Goal: Download file/media

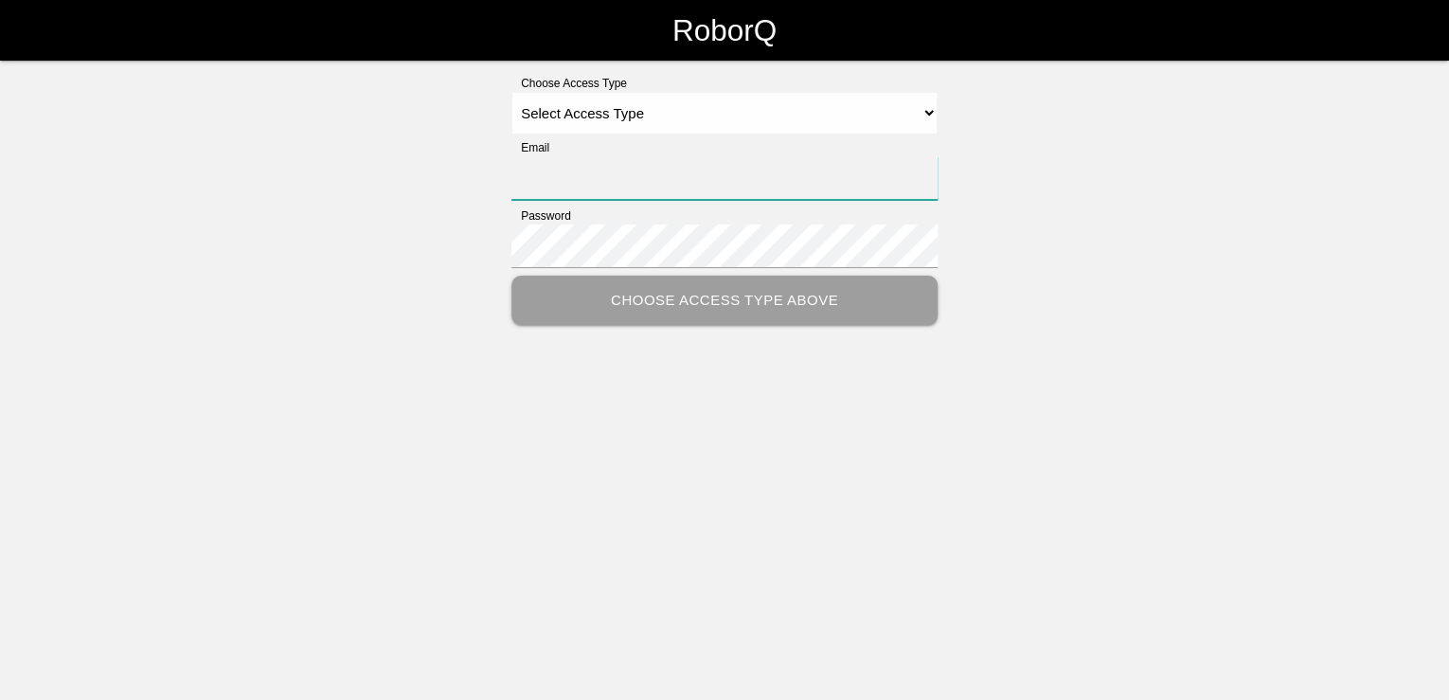
type input "[PERSON_NAME][EMAIL_ADDRESS][PERSON_NAME][DOMAIN_NAME]"
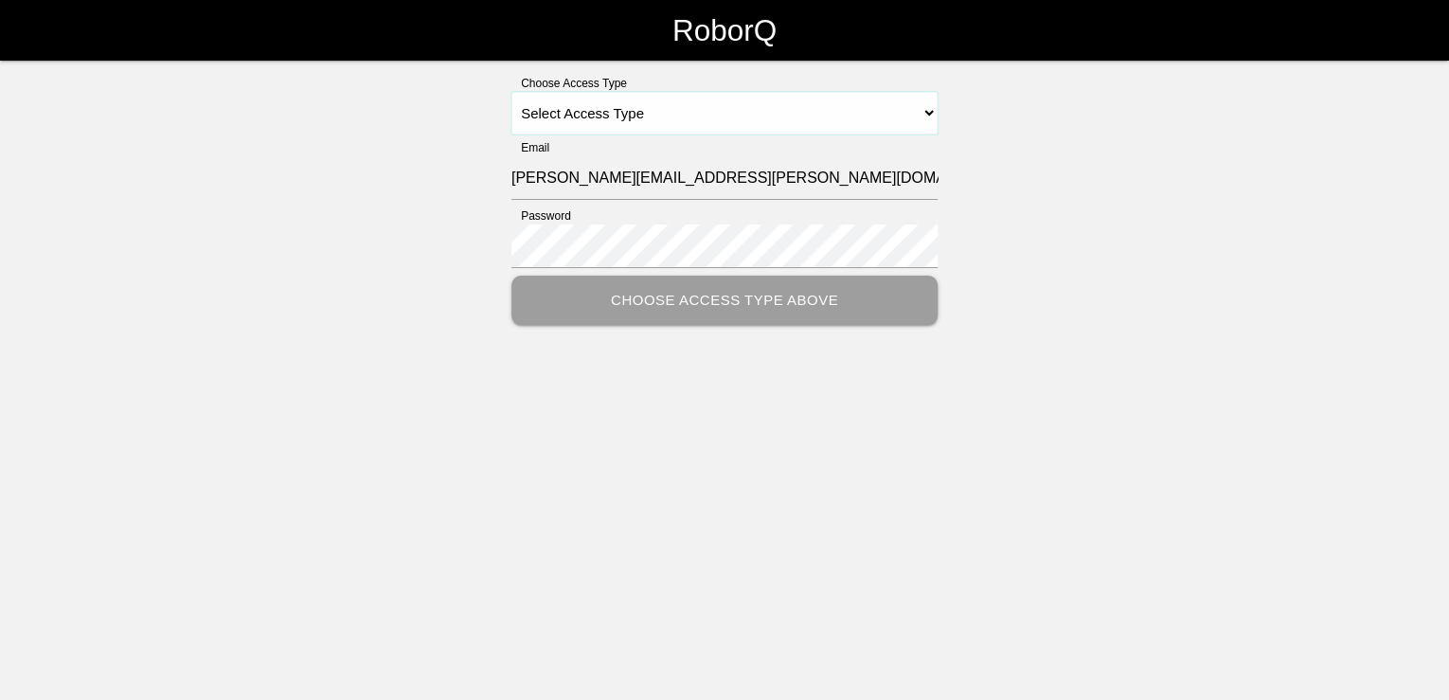
click at [686, 117] on select "Select Access Type Admin Customer Supervisor Worker" at bounding box center [724, 113] width 426 height 43
select select "Customer"
click at [511, 92] on select "Select Access Type Admin Customer Supervisor Worker" at bounding box center [724, 113] width 426 height 43
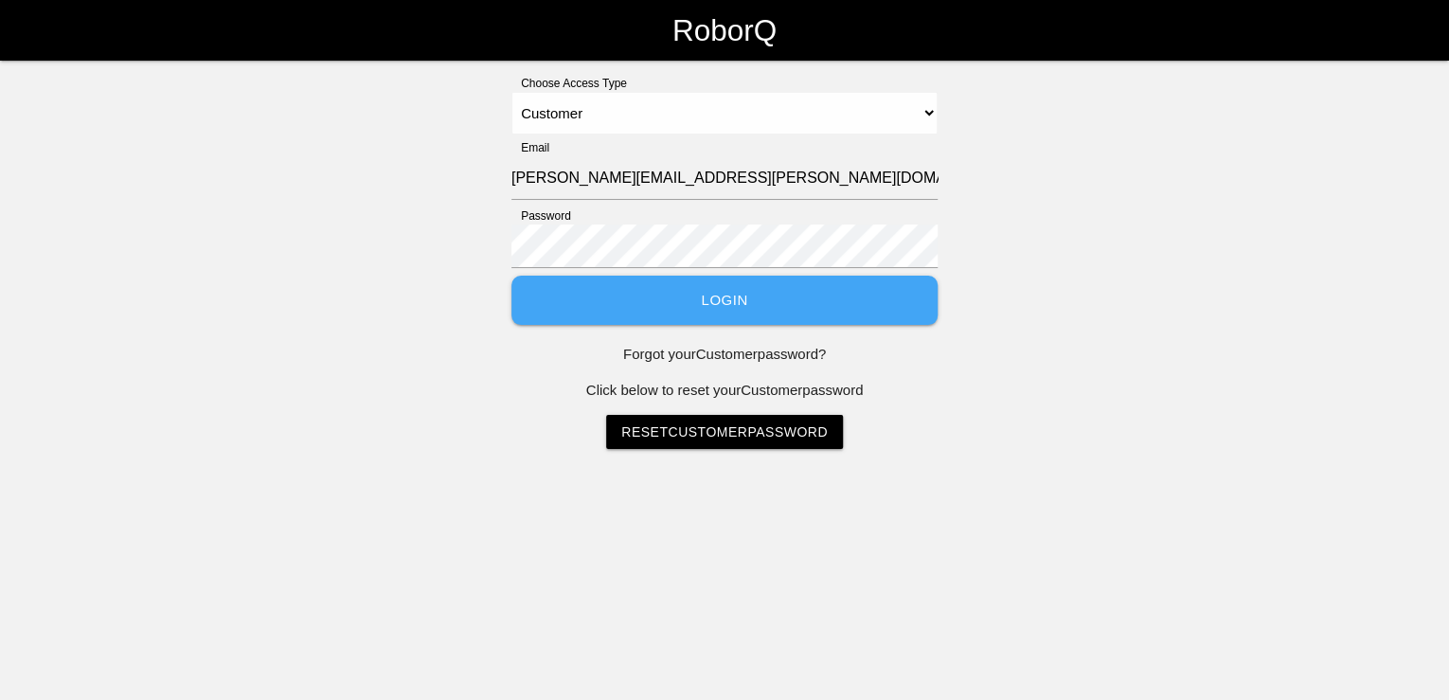
click at [697, 309] on button "Login" at bounding box center [724, 301] width 426 height 50
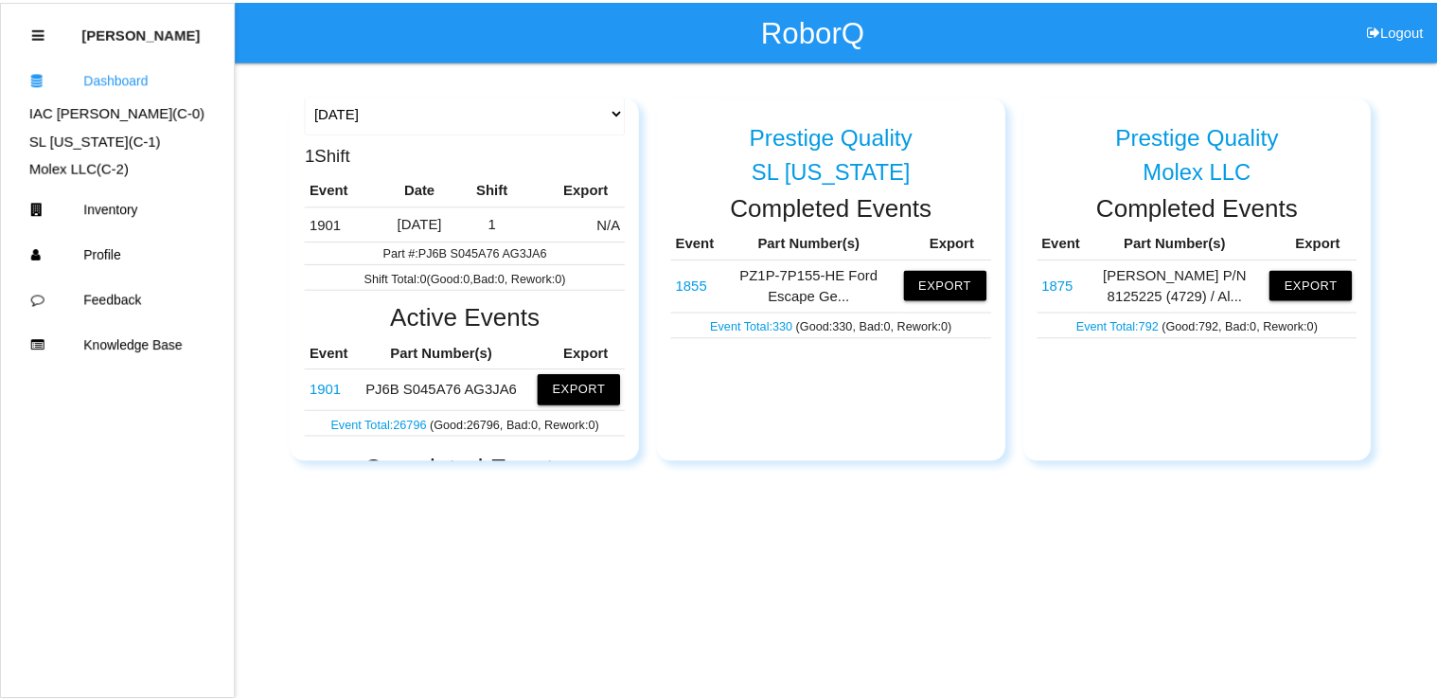
scroll to position [227, 0]
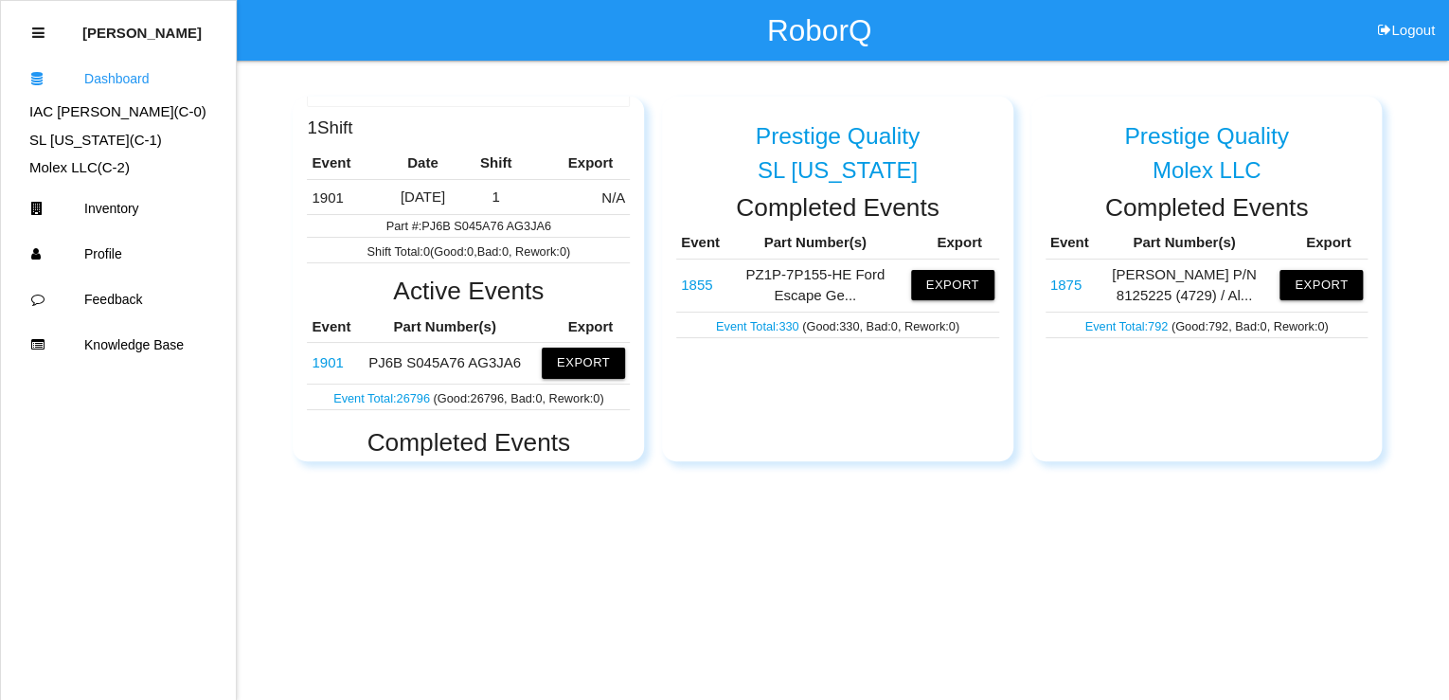
click at [335, 360] on link "1901" at bounding box center [327, 362] width 31 height 16
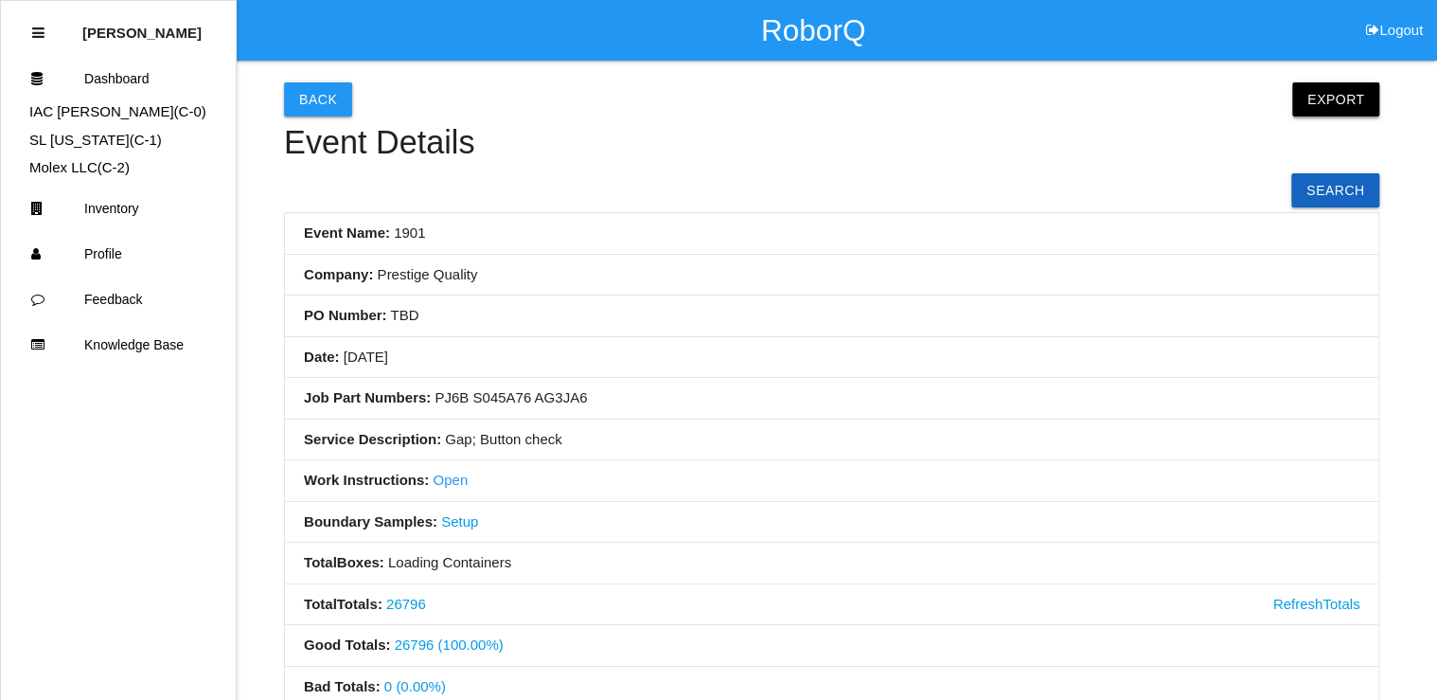
click at [1332, 101] on button "Export" at bounding box center [1336, 99] width 87 height 34
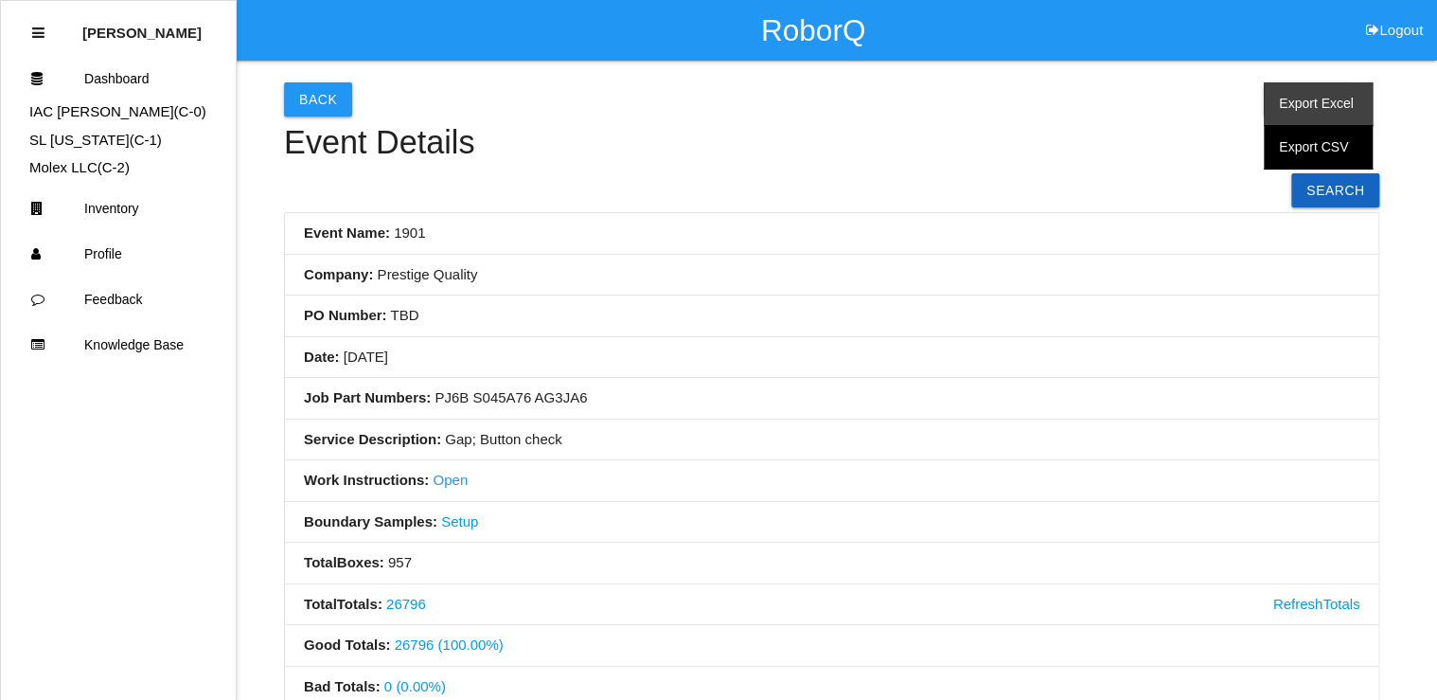
click at [1336, 98] on link "Export Excel" at bounding box center [1318, 104] width 109 height 44
